Goal: Transaction & Acquisition: Book appointment/travel/reservation

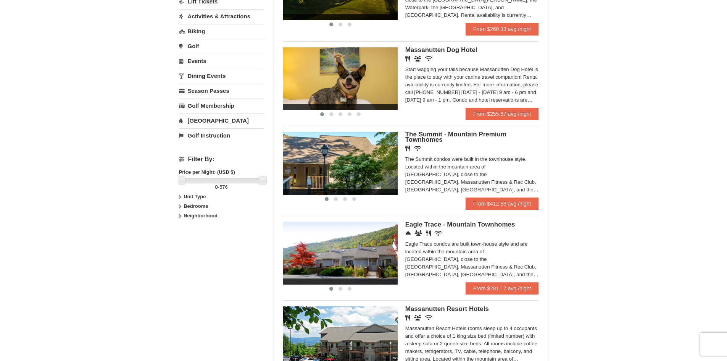
scroll to position [191, 0]
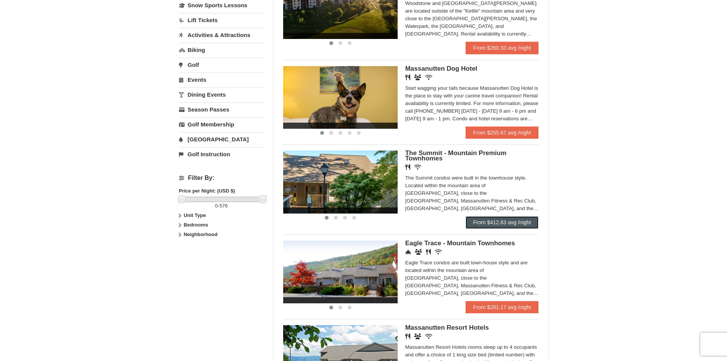
click at [499, 222] on link "From $412.83 avg /night" at bounding box center [502, 222] width 73 height 12
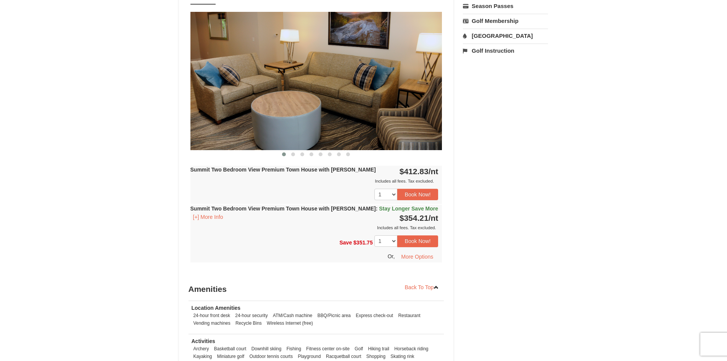
scroll to position [344, 0]
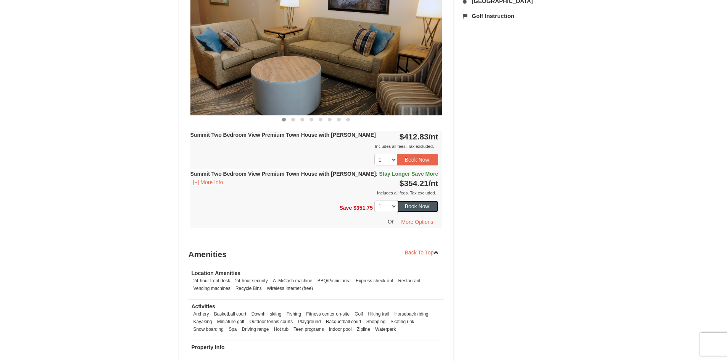
click at [431, 207] on button "Book Now!" at bounding box center [417, 205] width 41 height 11
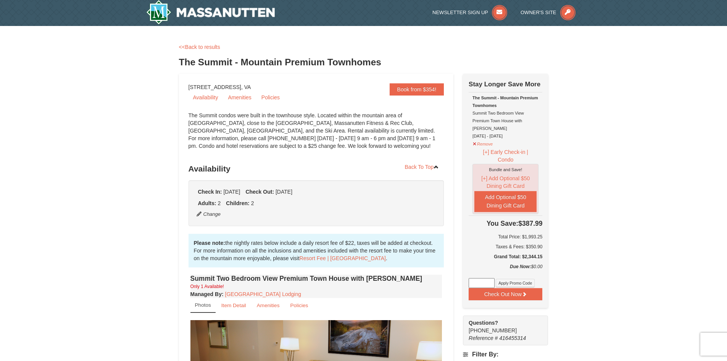
scroll to position [0, 0]
